Goal: Task Accomplishment & Management: Use online tool/utility

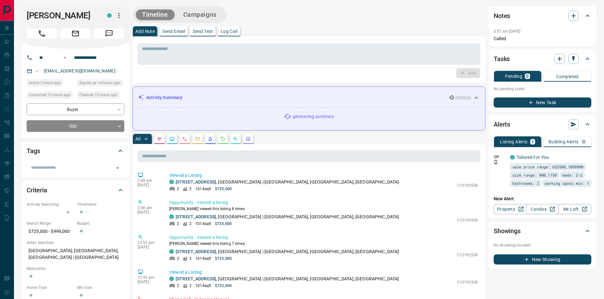
click at [566, 102] on button "New Task" at bounding box center [542, 103] width 98 height 10
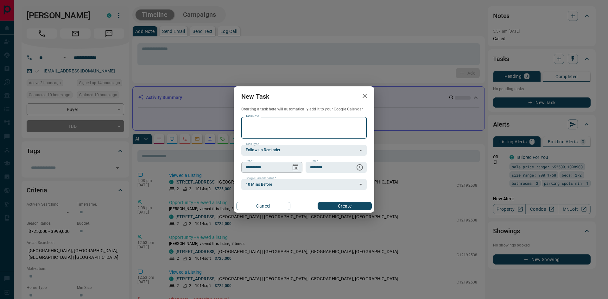
click at [297, 169] on icon "Choose date, selected date is Aug 18, 2025" at bounding box center [296, 167] width 6 height 6
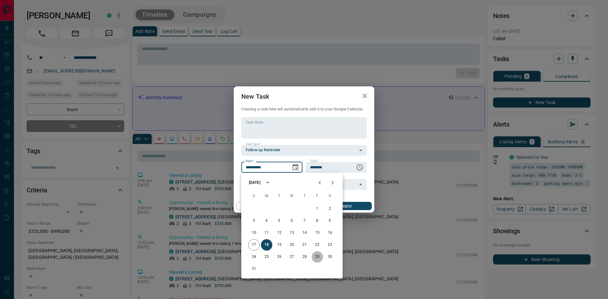
click at [318, 257] on button "29" at bounding box center [317, 257] width 11 height 11
type input "**********"
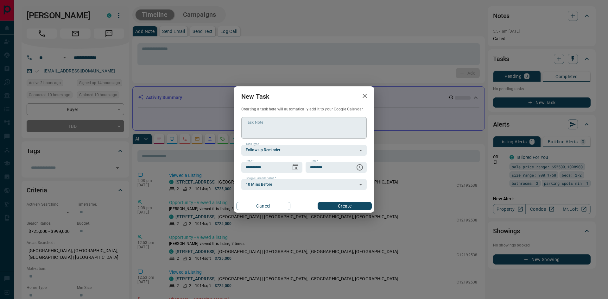
click at [280, 130] on textarea "Task Note" at bounding box center [304, 128] width 117 height 16
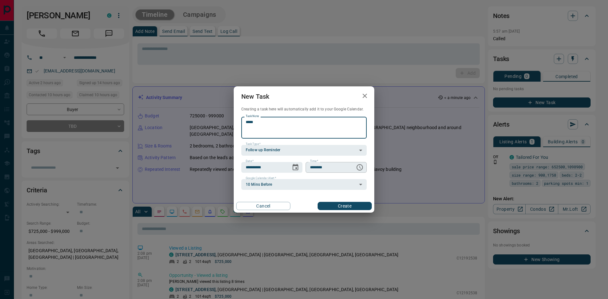
type textarea "*****"
click at [360, 170] on icon "Choose time, selected time is 6:00 AM" at bounding box center [360, 168] width 8 height 8
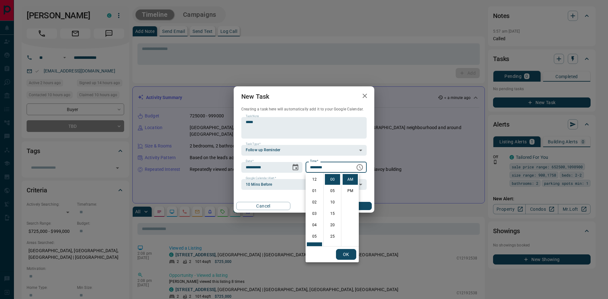
scroll to position [68, 0]
click at [350, 192] on li "PM" at bounding box center [350, 191] width 15 height 11
type input "********"
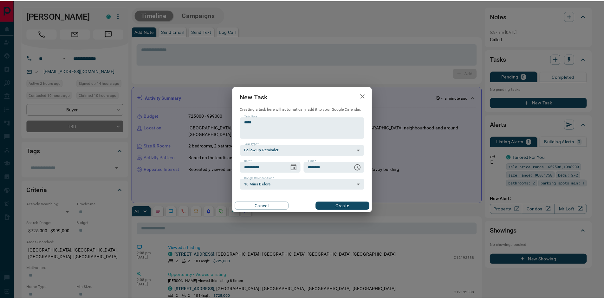
scroll to position [10, 0]
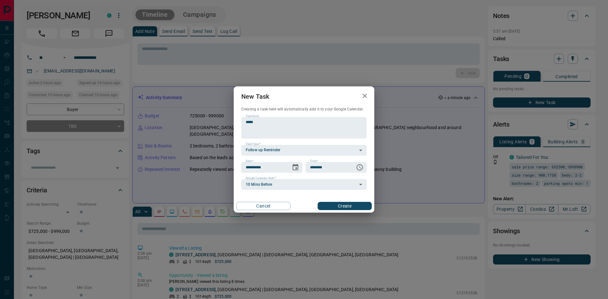
click at [346, 208] on button "Create" at bounding box center [345, 206] width 54 height 8
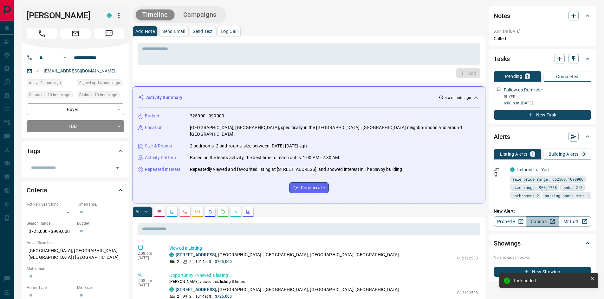
click at [550, 221] on icon at bounding box center [552, 222] width 5 height 5
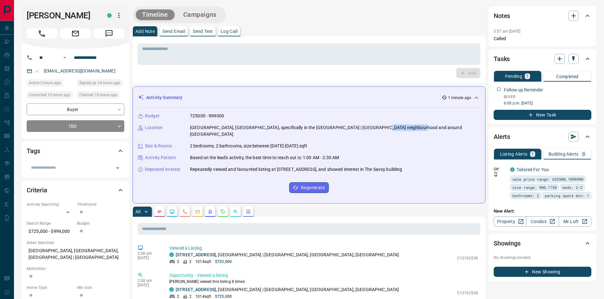
drag, startPoint x: 370, startPoint y: 127, endPoint x: 407, endPoint y: 129, distance: 36.2
click at [407, 129] on div "Location [GEOGRAPHIC_DATA], [GEOGRAPHIC_DATA], specifically in the [GEOGRAPHIC_…" at bounding box center [309, 131] width 342 height 13
copy p "[GEOGRAPHIC_DATA]"
